Goal: Information Seeking & Learning: Check status

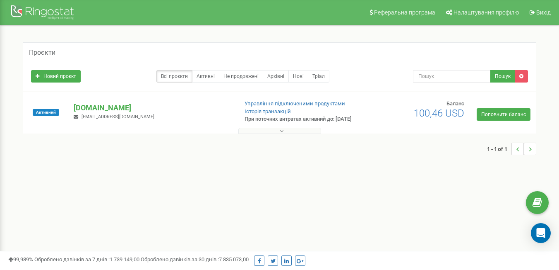
click at [119, 119] on span "[EMAIL_ADDRESS][DOMAIN_NAME]" at bounding box center [118, 116] width 73 height 5
click at [100, 107] on p "[DOMAIN_NAME]" at bounding box center [152, 107] width 157 height 11
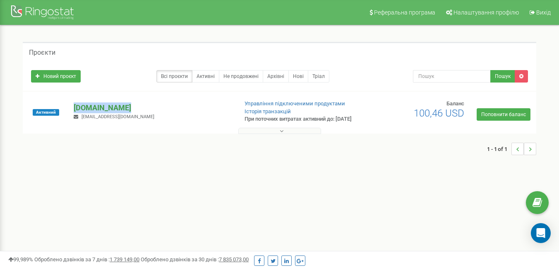
click at [100, 107] on p "[DOMAIN_NAME]" at bounding box center [152, 107] width 157 height 11
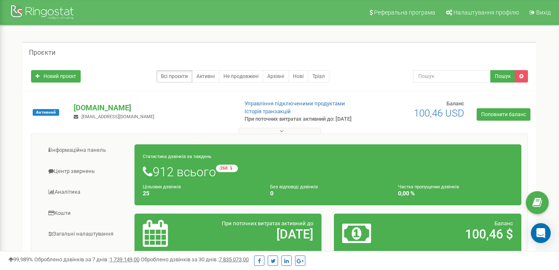
click at [126, 119] on span "[EMAIL_ADDRESS][DOMAIN_NAME]" at bounding box center [118, 116] width 73 height 5
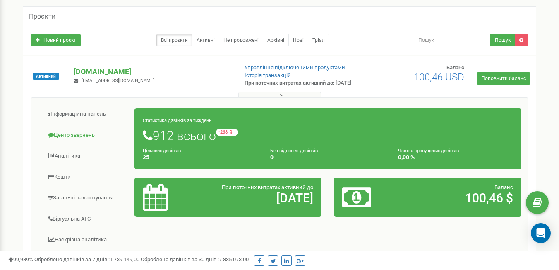
scroll to position [37, 0]
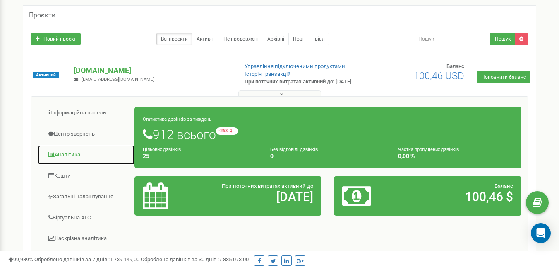
click at [70, 165] on link "Аналiтика" at bounding box center [86, 154] width 97 height 20
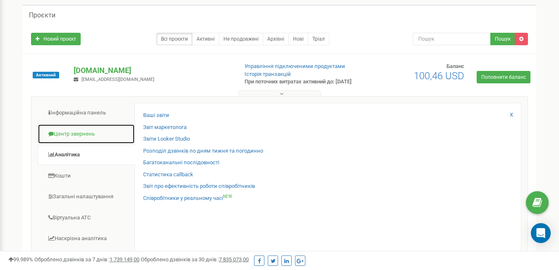
click at [84, 144] on link "Центр звернень" at bounding box center [86, 134] width 97 height 20
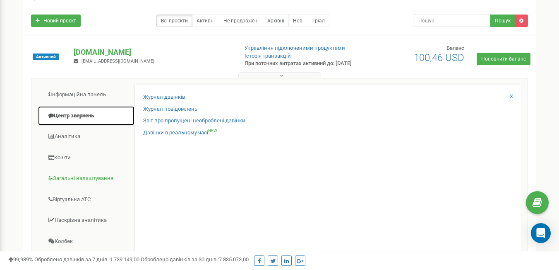
scroll to position [58, 0]
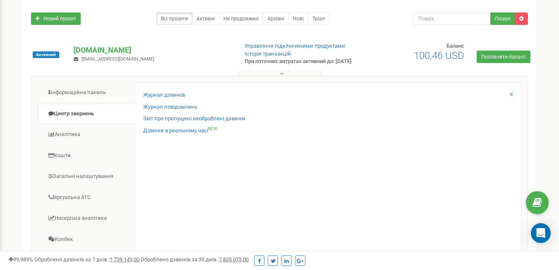
click at [166, 103] on div "Журнал дзвінків" at bounding box center [328, 97] width 370 height 12
click at [164, 99] on link "Журнал дзвінків" at bounding box center [164, 95] width 42 height 8
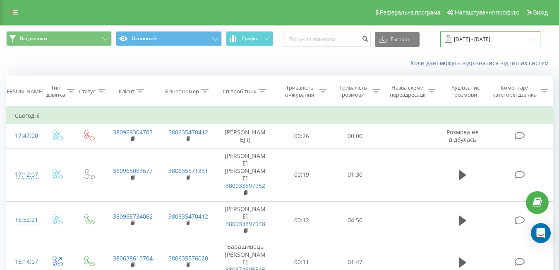
click at [491, 43] on input "19.08.2025 - 19.09.2025" at bounding box center [491, 39] width 100 height 16
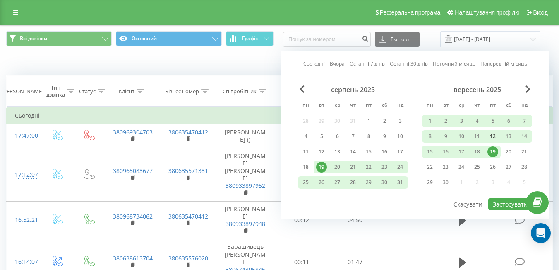
click at [491, 139] on div "12" at bounding box center [493, 136] width 11 height 11
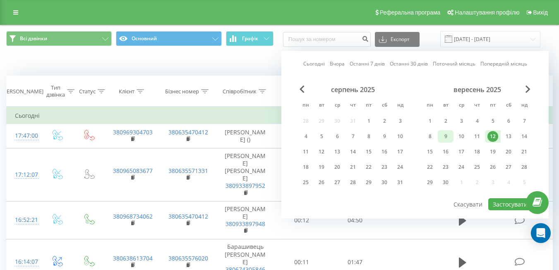
click at [450, 139] on div "9" at bounding box center [446, 136] width 11 height 11
click at [514, 202] on button "Застосувати" at bounding box center [511, 204] width 44 height 12
type input "09.09.2025 - 09.09.2025"
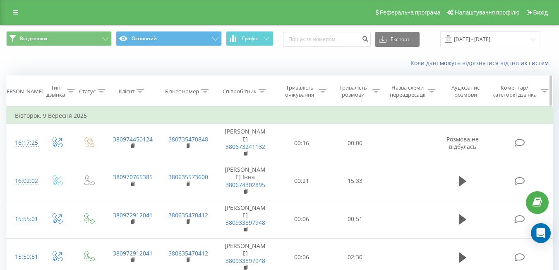
click at [238, 90] on div "Співробітник" at bounding box center [240, 91] width 34 height 7
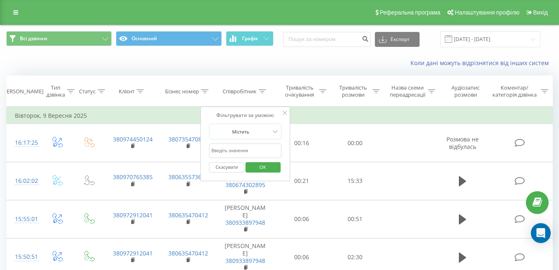
click at [288, 70] on div "Коли дані можуть відрізнятися вiд інших систем" at bounding box center [279, 63] width 559 height 20
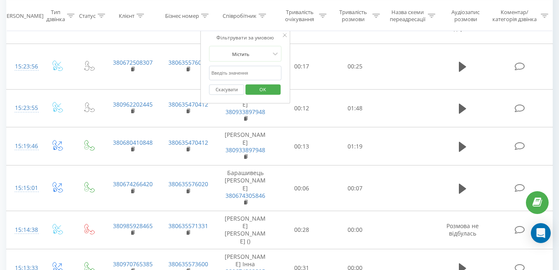
scroll to position [768, 0]
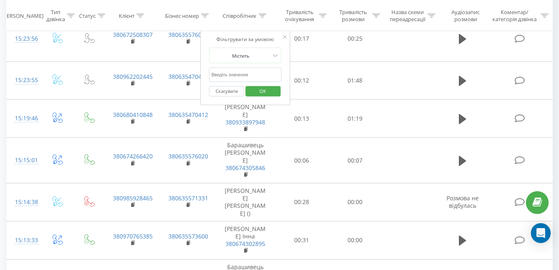
click at [264, 90] on span "OK" at bounding box center [262, 90] width 23 height 13
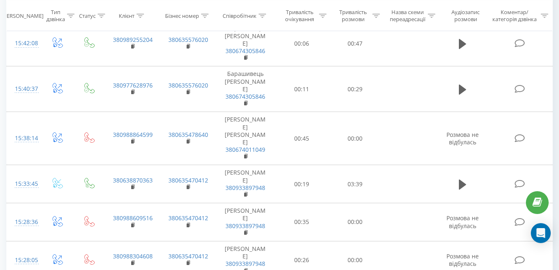
scroll to position [461, 0]
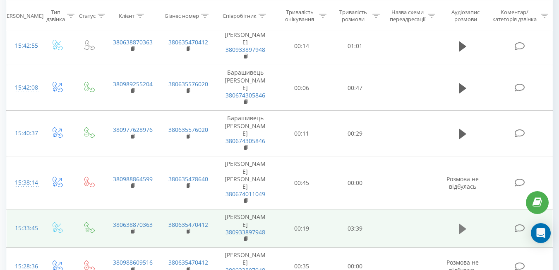
click at [462, 224] on icon at bounding box center [462, 229] width 7 height 10
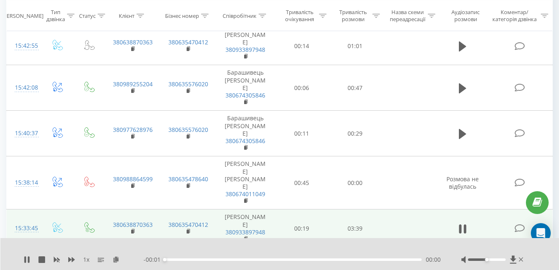
click at [488, 256] on div at bounding box center [494, 259] width 64 height 8
drag, startPoint x: 486, startPoint y: 259, endPoint x: 518, endPoint y: 263, distance: 32.1
click at [518, 263] on div "1 x - 03:36 00:00 00:00" at bounding box center [279, 254] width 559 height 32
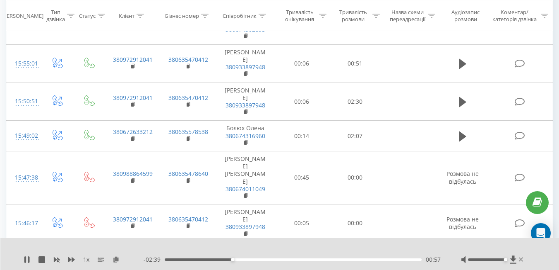
scroll to position [171, 0]
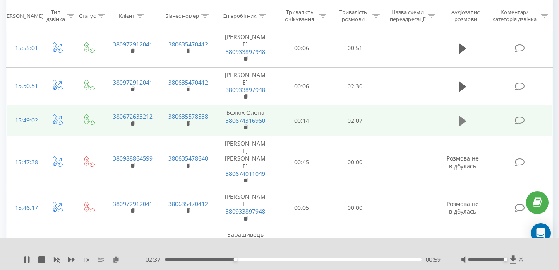
click at [457, 115] on button at bounding box center [463, 121] width 12 height 12
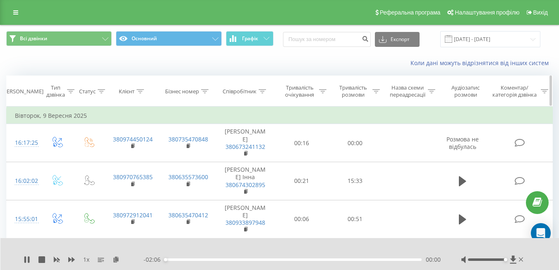
click at [257, 95] on th "Співробітник" at bounding box center [246, 91] width 60 height 31
click at [260, 90] on icon at bounding box center [262, 91] width 7 height 4
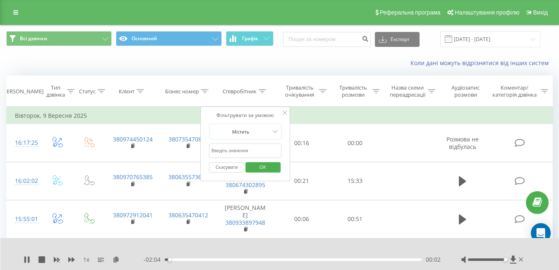
click at [245, 149] on input "text" at bounding box center [245, 150] width 73 height 14
type input "Бойко"
click at [263, 163] on span "OK" at bounding box center [262, 166] width 23 height 13
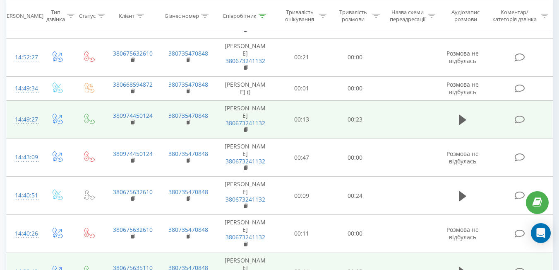
scroll to position [246, 0]
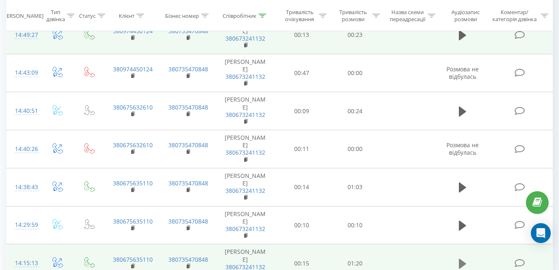
click at [467, 258] on icon at bounding box center [462, 264] width 7 height 12
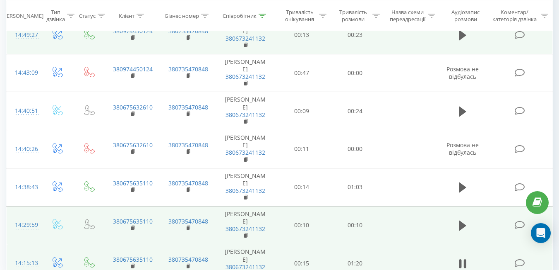
click at [465, 206] on td at bounding box center [463, 225] width 51 height 38
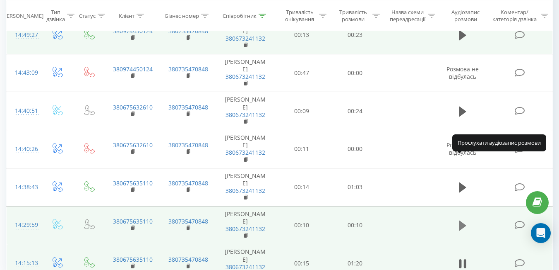
click at [459, 219] on icon at bounding box center [462, 225] width 7 height 12
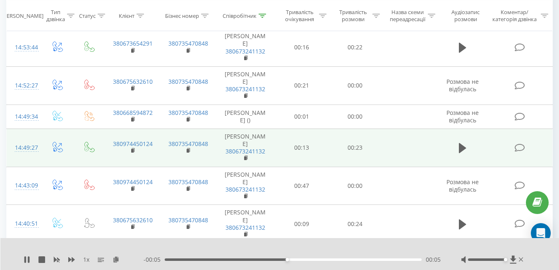
scroll to position [36, 0]
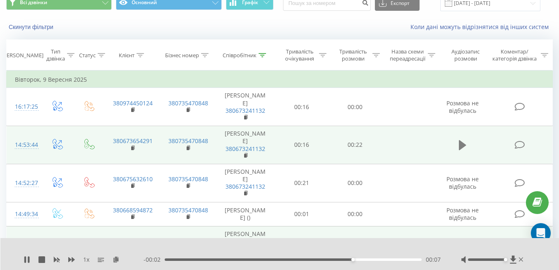
click at [461, 140] on icon at bounding box center [462, 145] width 7 height 10
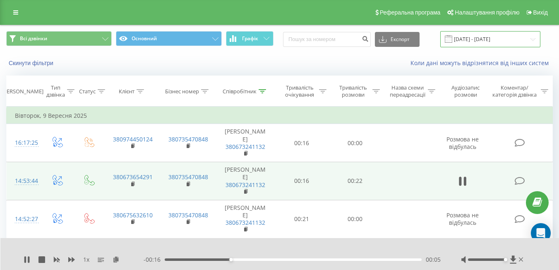
click at [477, 35] on input "09.09.2025 - 09.09.2025" at bounding box center [491, 39] width 100 height 16
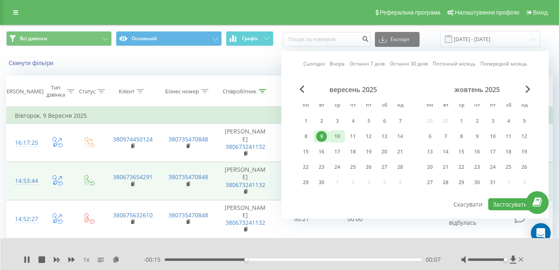
click at [332, 134] on div "10" at bounding box center [337, 136] width 11 height 11
click at [504, 203] on button "Застосувати" at bounding box center [511, 204] width 44 height 12
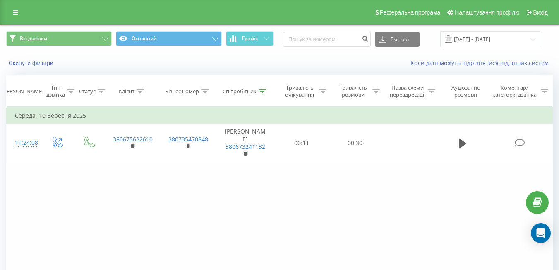
scroll to position [0, 0]
click at [465, 36] on input "10.09.2025 - 10.09.2025" at bounding box center [491, 39] width 100 height 16
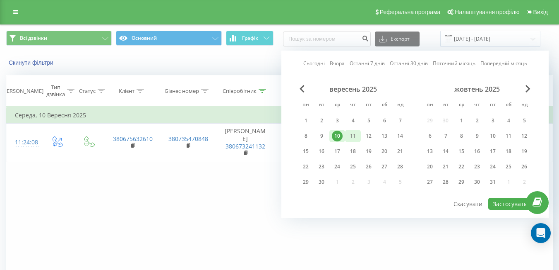
click at [358, 138] on div "11" at bounding box center [353, 135] width 11 height 11
click at [511, 203] on button "Застосувати" at bounding box center [511, 203] width 44 height 12
type input "11.09.2025 - 11.09.2025"
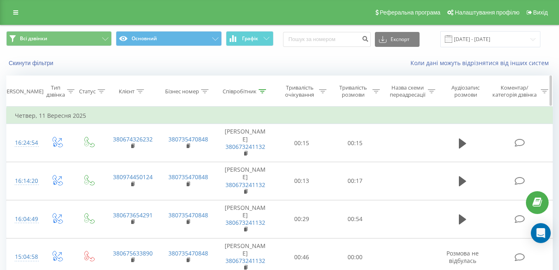
scroll to position [22, 0]
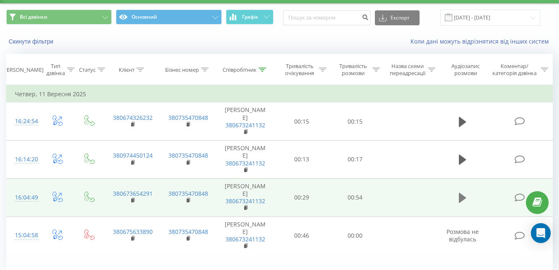
click at [462, 193] on icon at bounding box center [462, 198] width 7 height 10
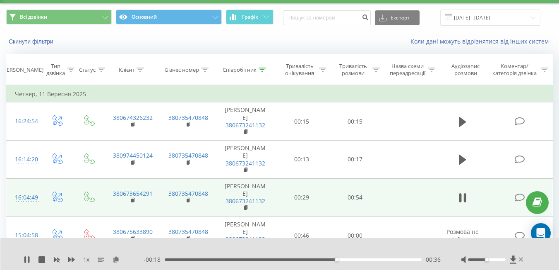
click at [28, 264] on div "1 x - 00:18 00:36 00:36" at bounding box center [279, 254] width 559 height 32
click at [28, 263] on div "1 x" at bounding box center [84, 259] width 120 height 8
click at [27, 262] on icon at bounding box center [27, 259] width 7 height 7
